Goal: Transaction & Acquisition: Purchase product/service

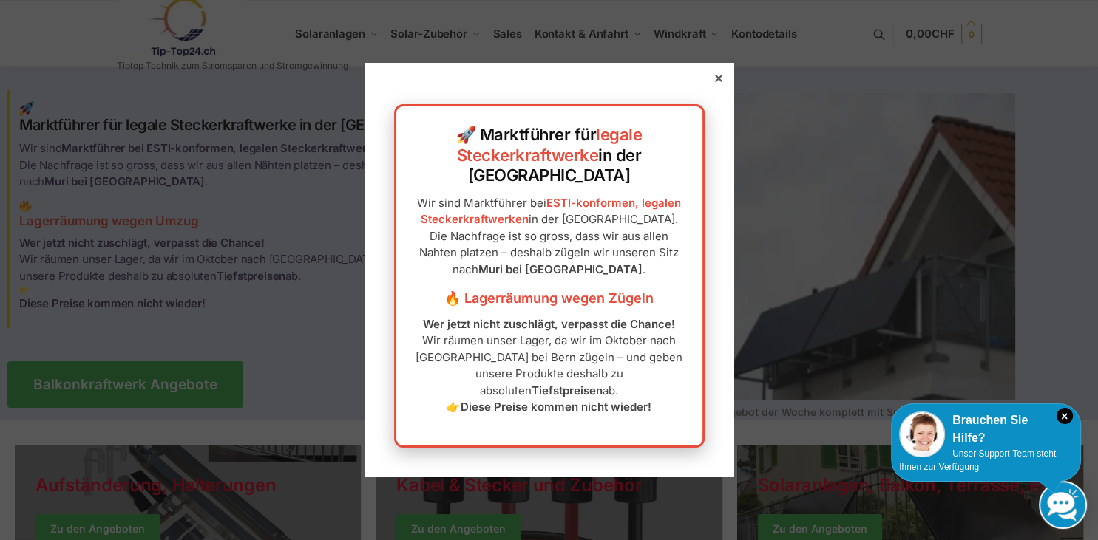
click at [720, 82] on icon at bounding box center [718, 78] width 7 height 7
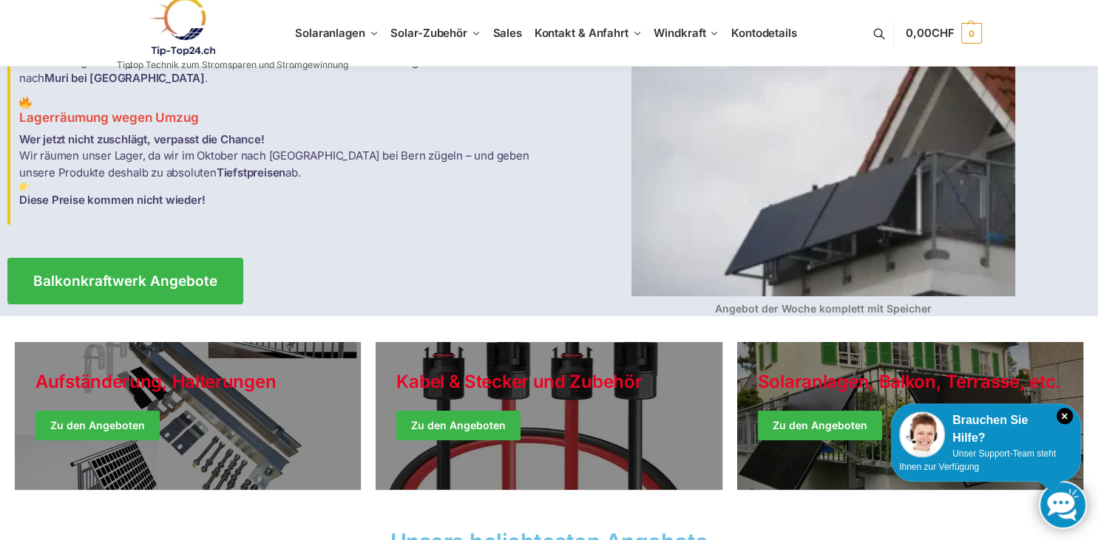
scroll to position [78, 0]
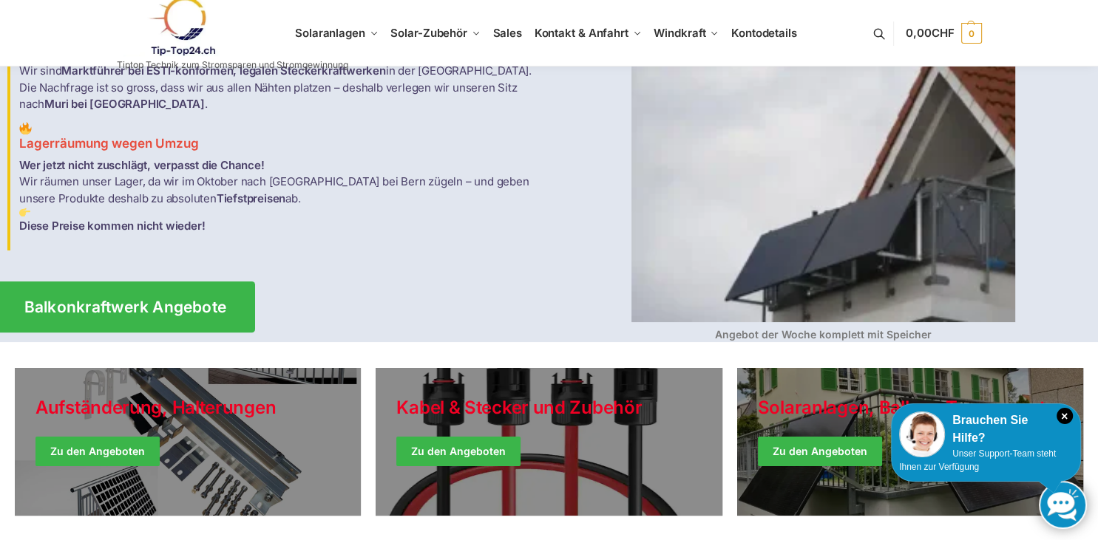
click at [170, 290] on link "Balkonkraftwerk Angebote" at bounding box center [125, 306] width 259 height 51
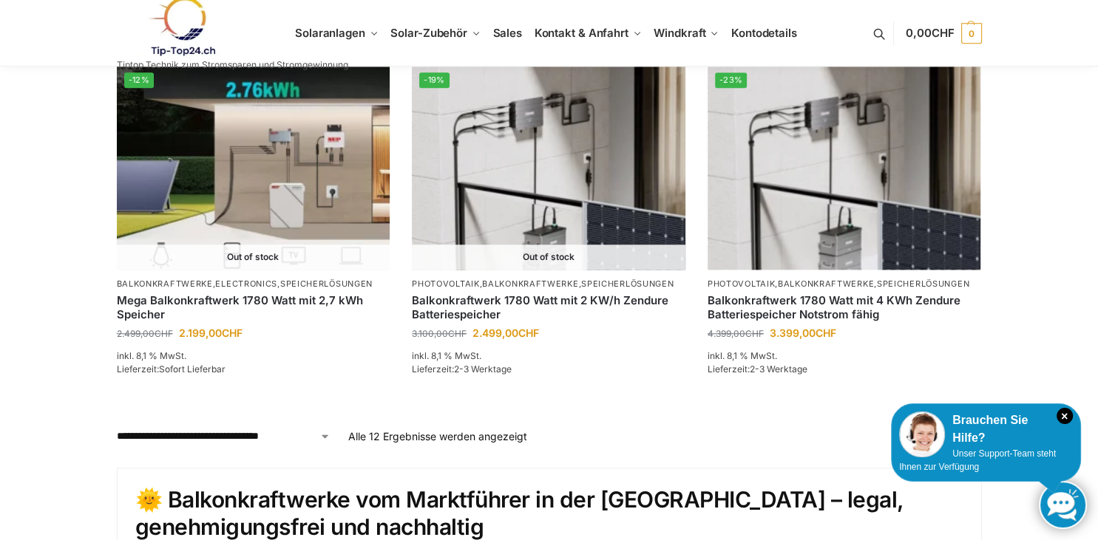
scroll to position [1346, 0]
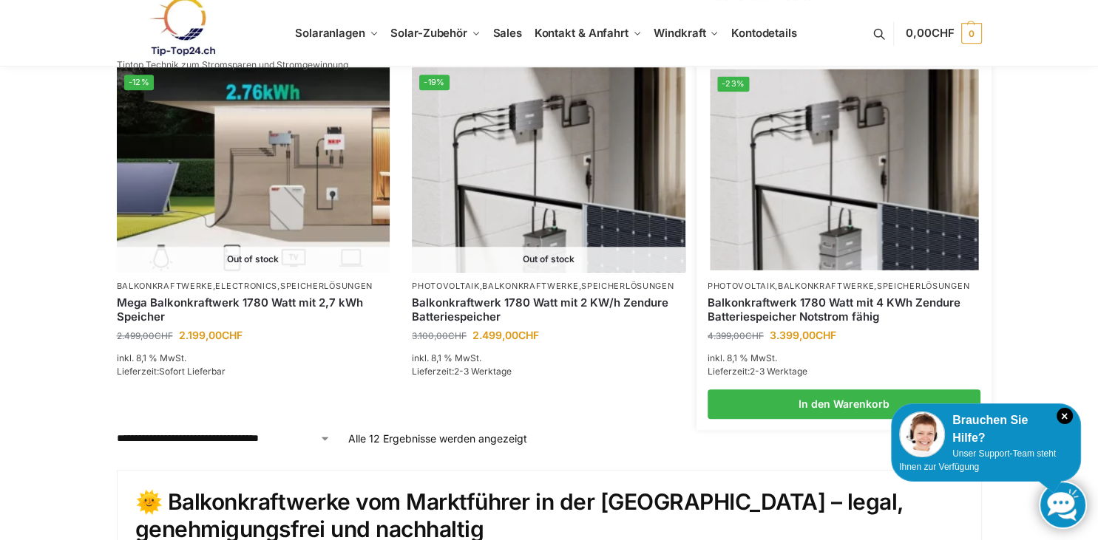
click at [860, 199] on img at bounding box center [844, 169] width 268 height 201
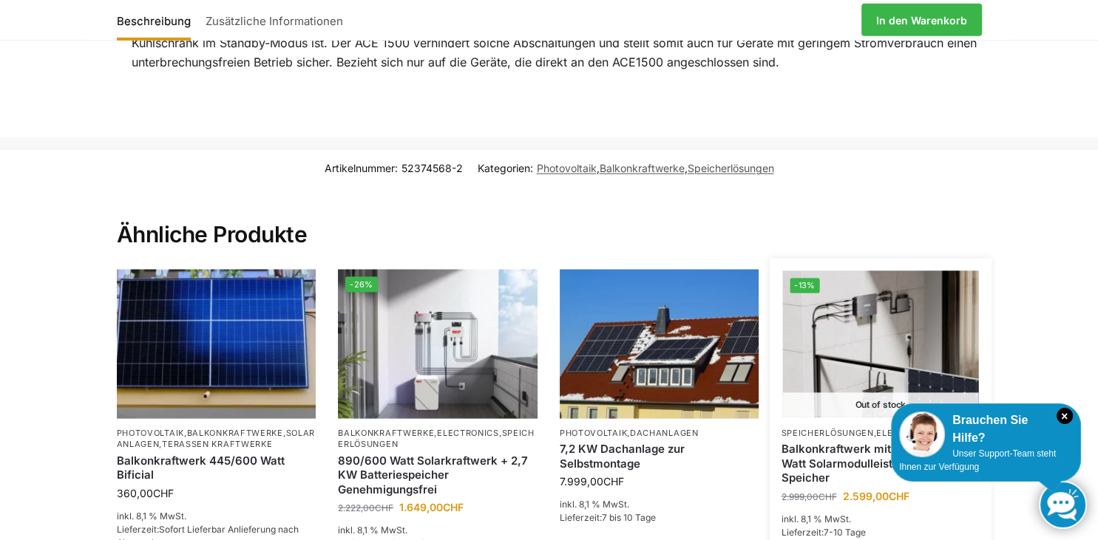
scroll to position [3044, 0]
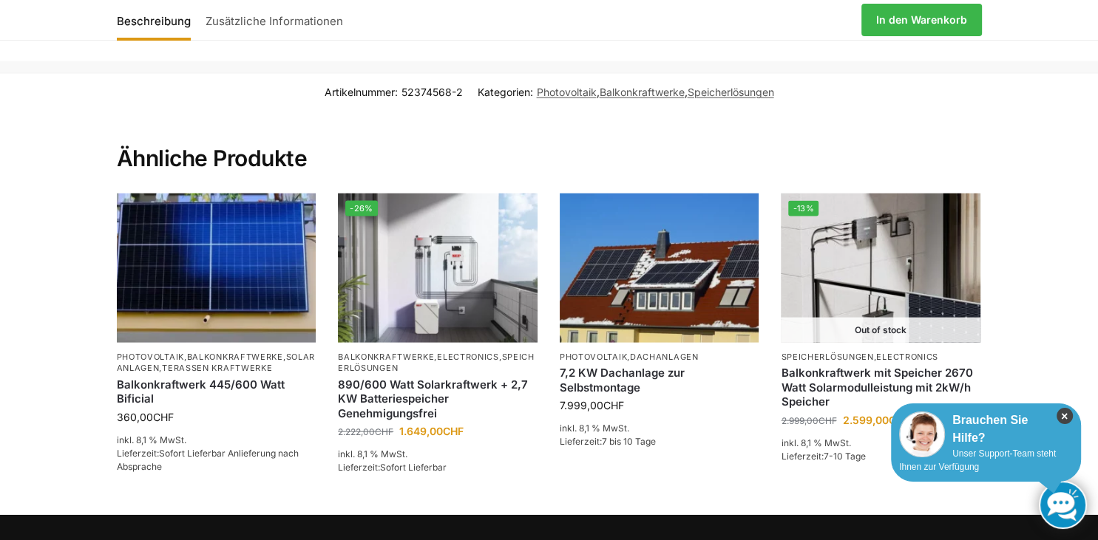
click at [1064, 416] on icon "×" at bounding box center [1064, 416] width 16 height 16
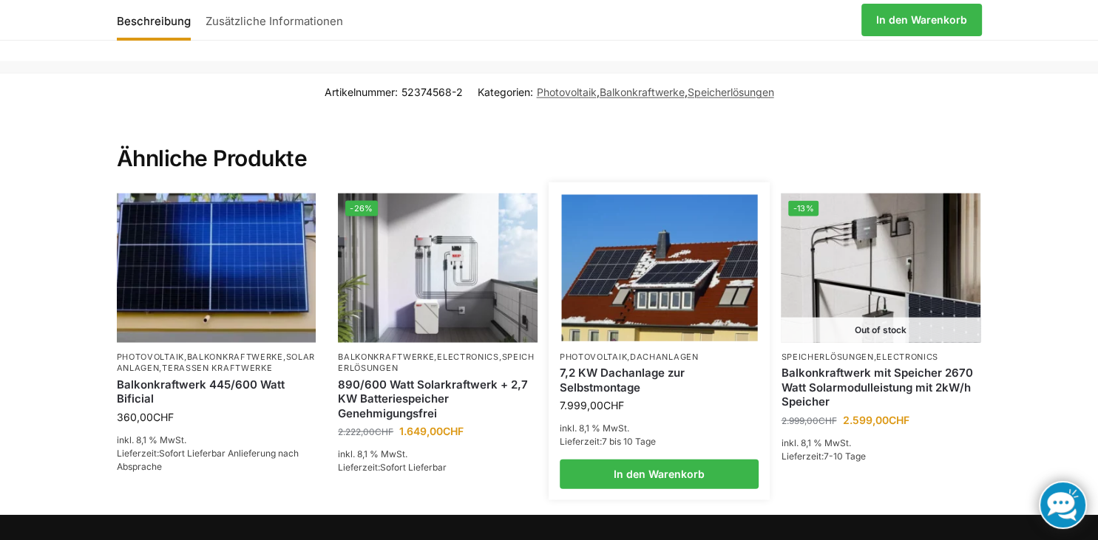
click at [664, 291] on img at bounding box center [659, 268] width 196 height 147
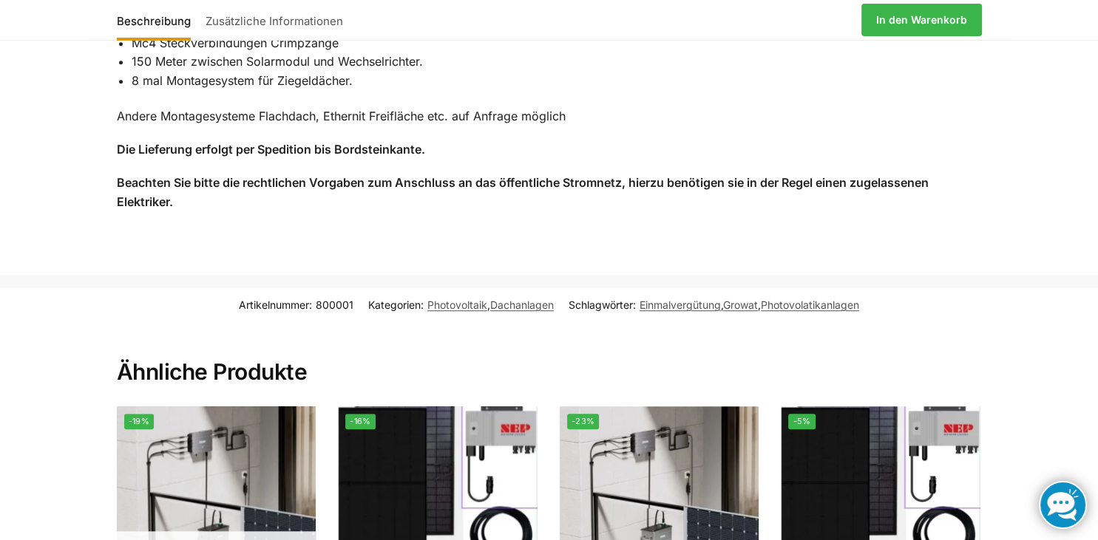
scroll to position [1092, 0]
